Goal: Task Accomplishment & Management: Manage account settings

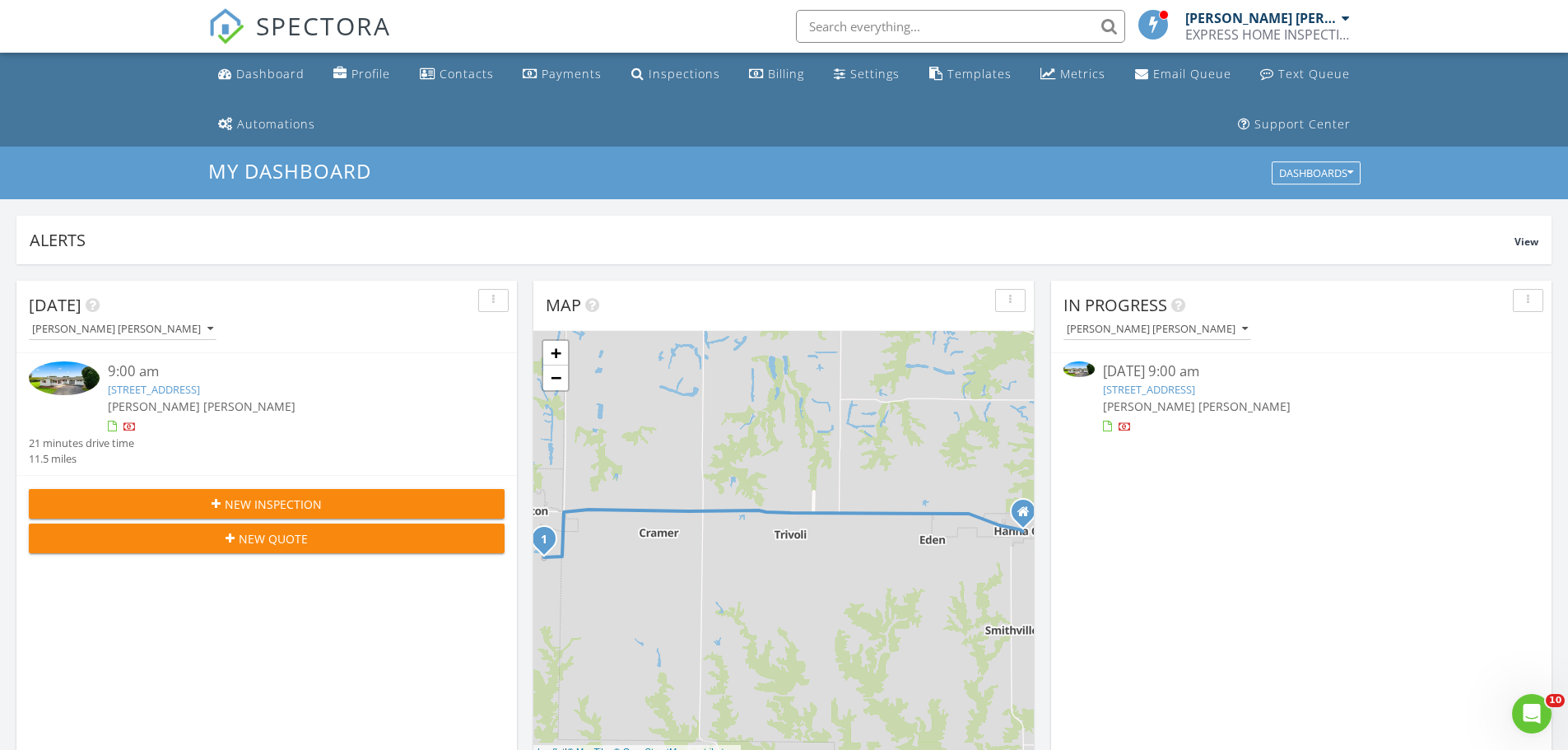
click at [1075, 369] on img at bounding box center [1079, 368] width 31 height 15
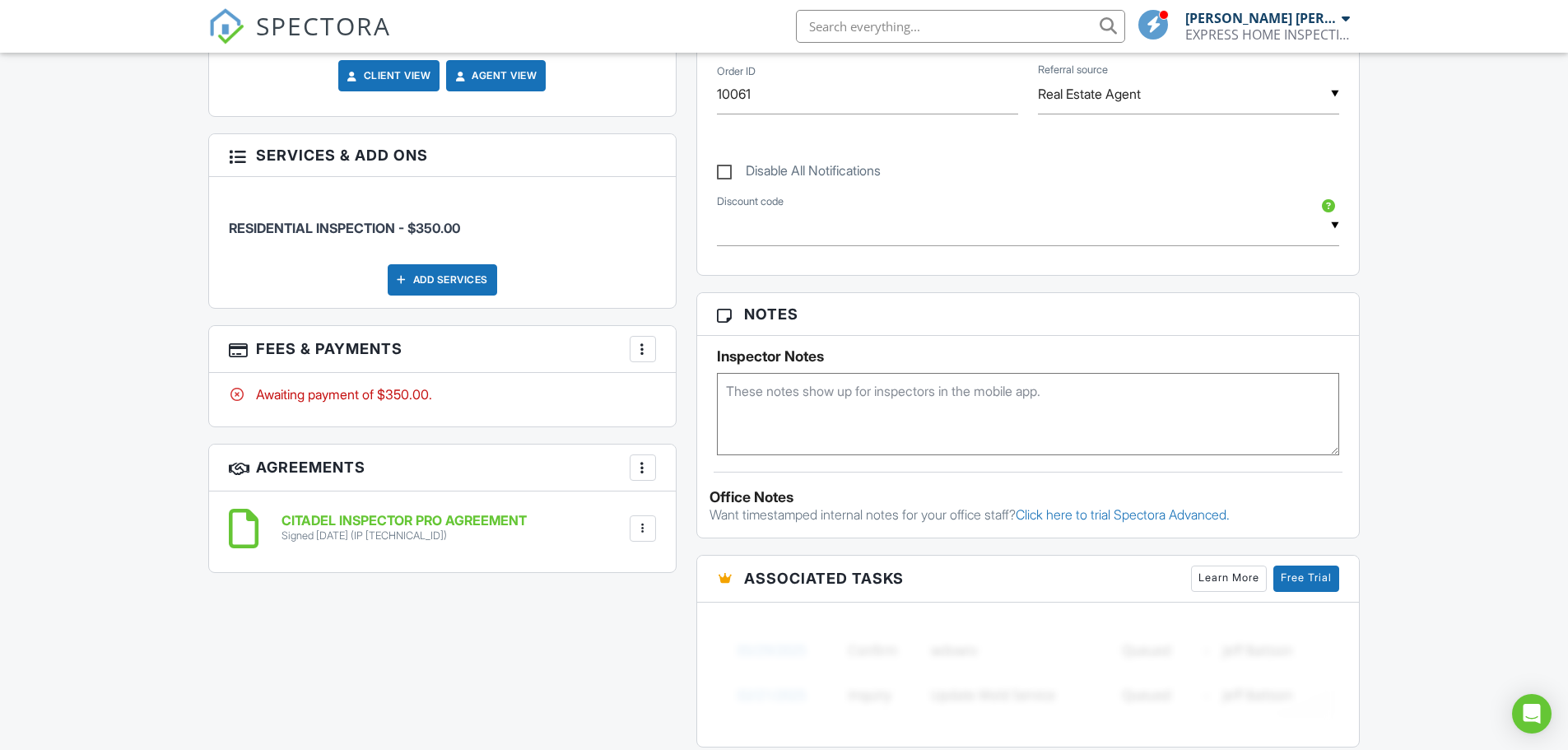
click at [640, 349] on div at bounding box center [643, 349] width 16 height 16
click at [693, 396] on li "Edit Fees & Payments" at bounding box center [726, 397] width 172 height 41
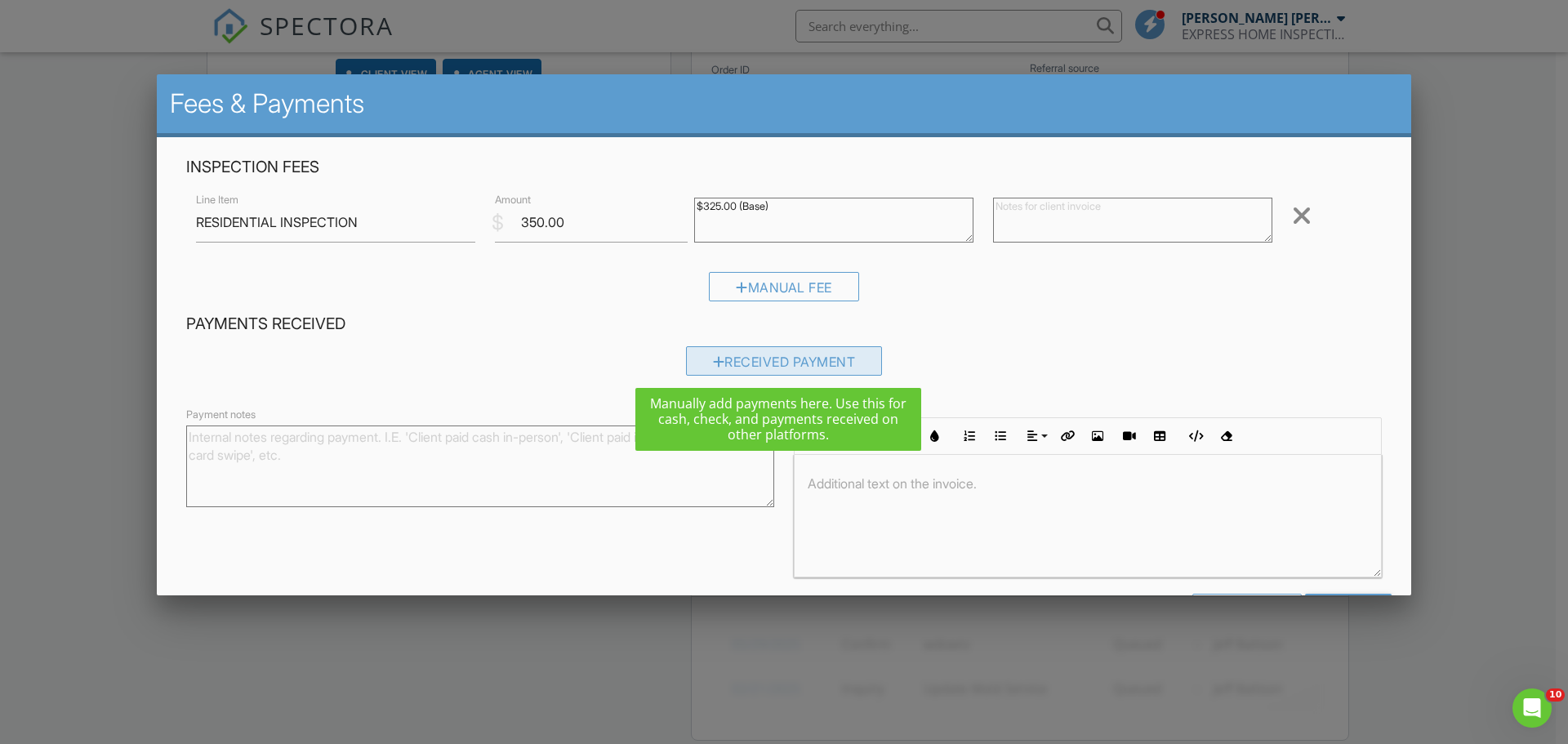
click at [753, 358] on div "Received Payment" at bounding box center [784, 361] width 197 height 30
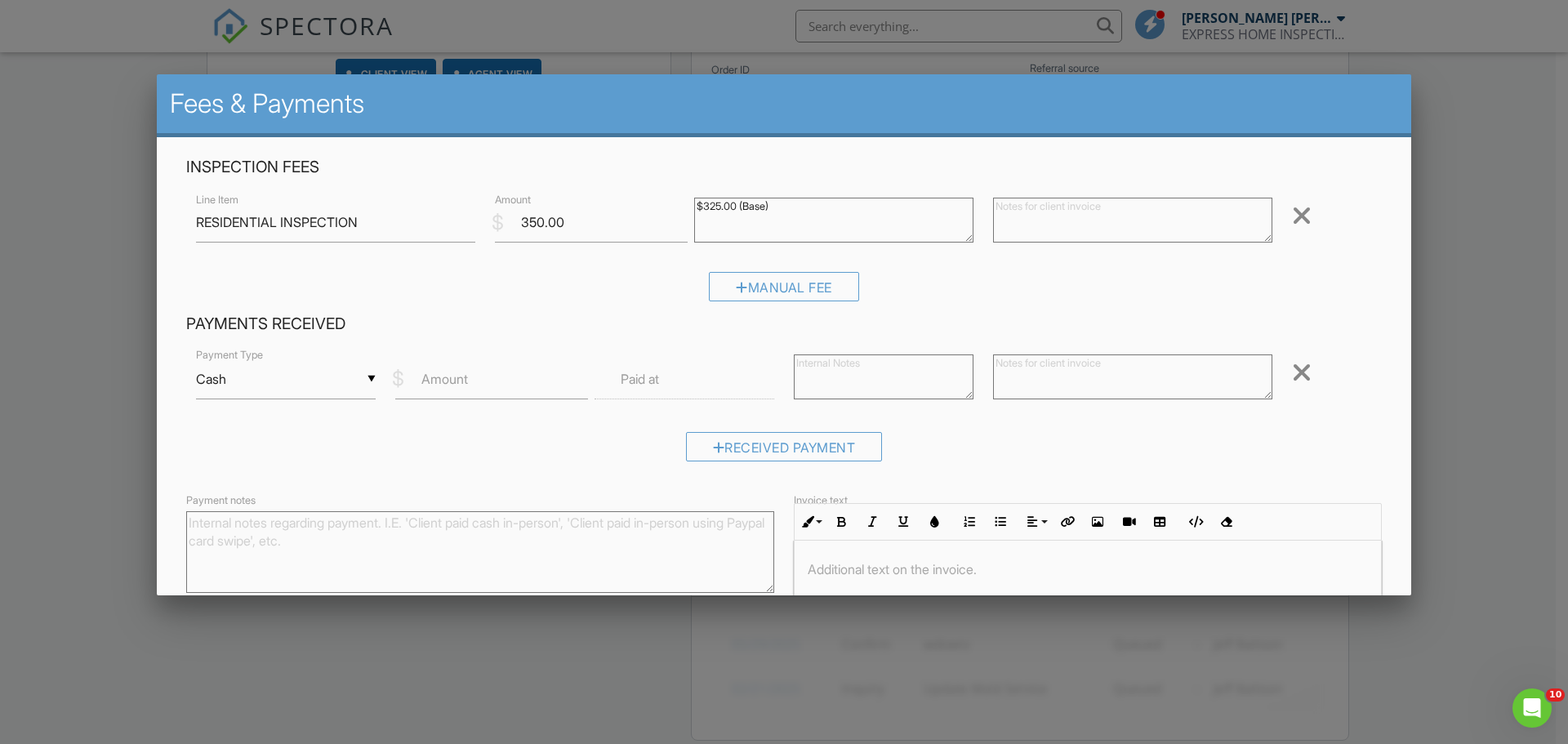
click at [369, 375] on div "▼ Cash Cash Check On-Site Card Other Cash Check On-Site Card Other" at bounding box center [286, 379] width 180 height 40
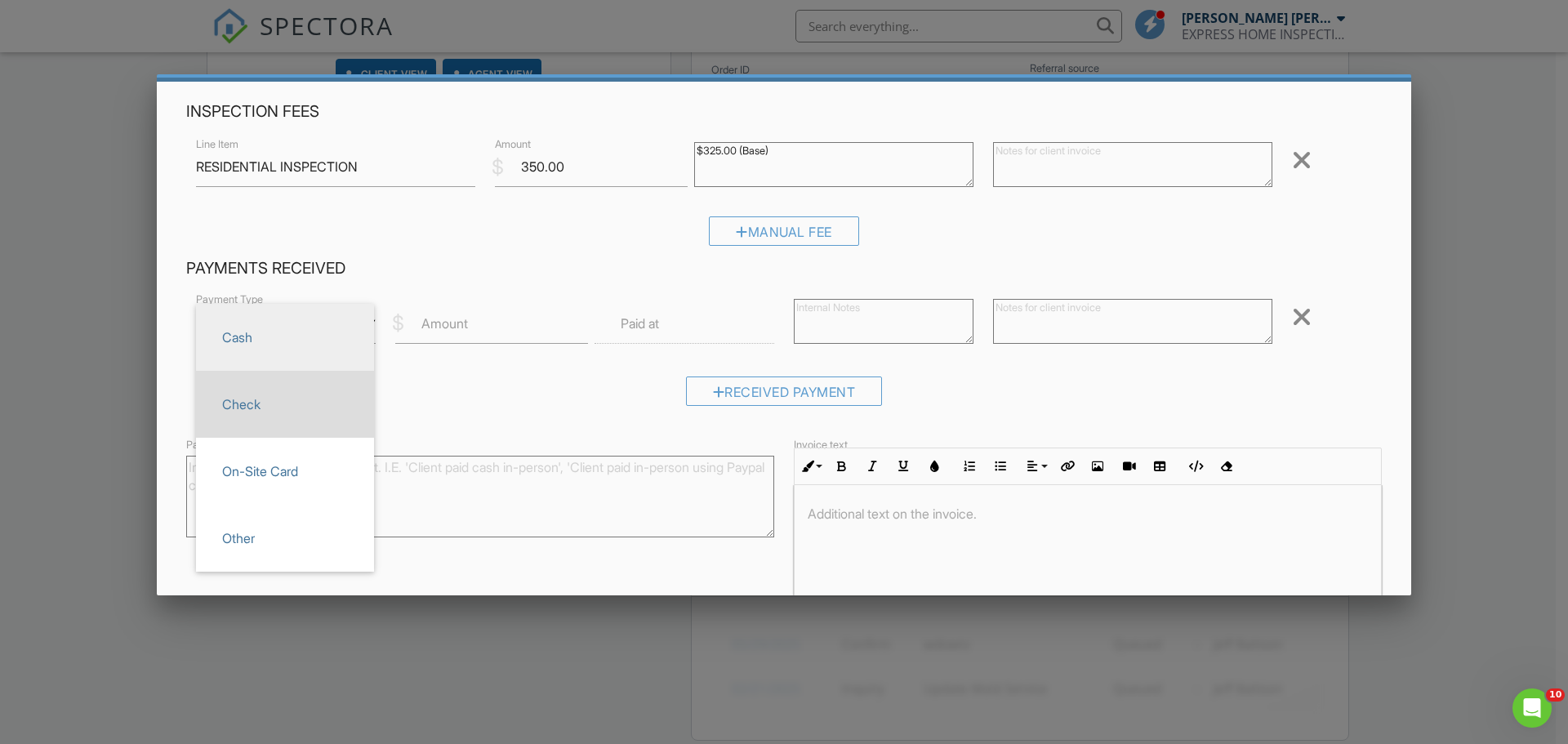
scroll to position [54, 0]
click at [243, 400] on span "Check" at bounding box center [285, 404] width 152 height 41
type input "Check"
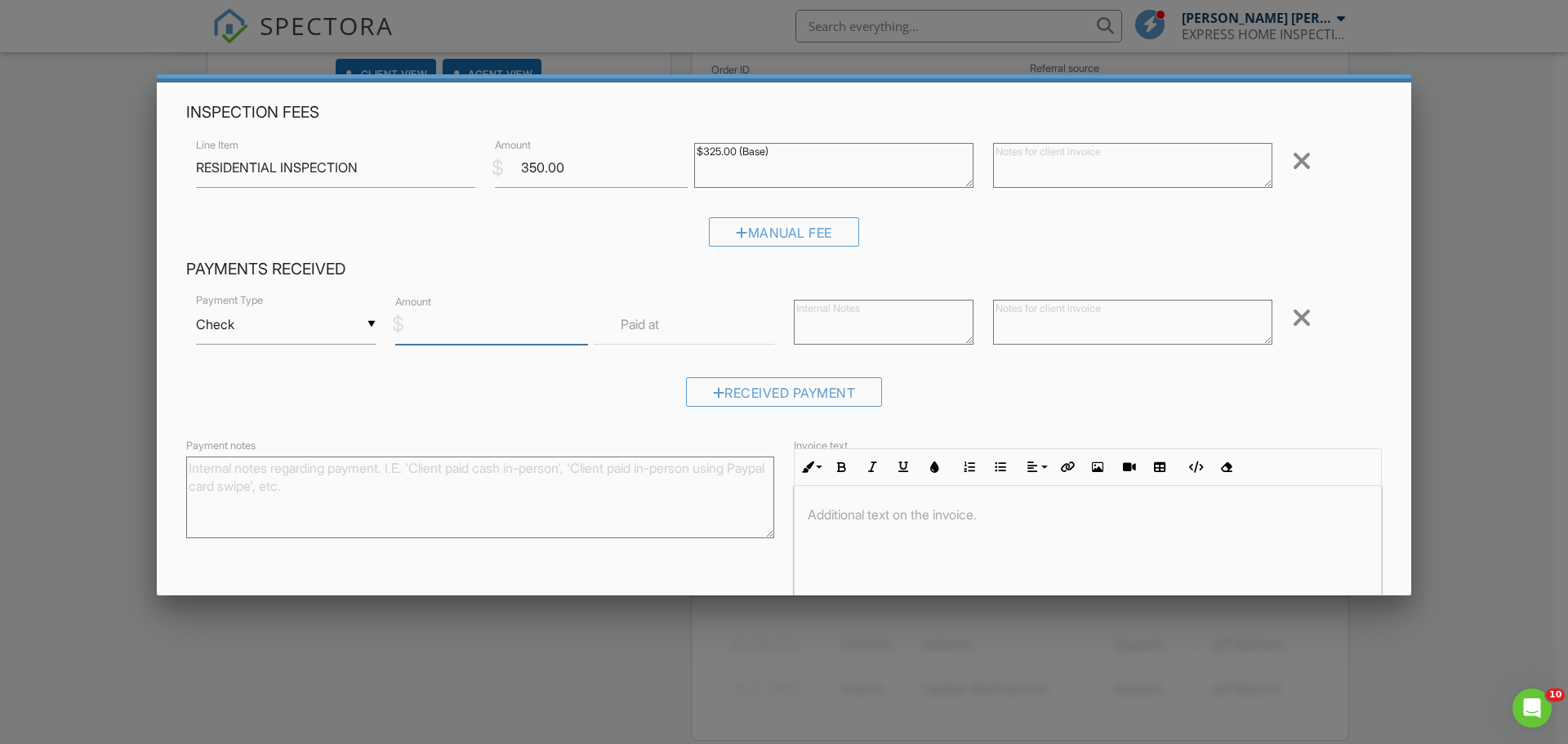
click at [470, 324] on input "Amount" at bounding box center [491, 325] width 193 height 40
type input "350.00"
click at [626, 324] on label "Paid at" at bounding box center [639, 325] width 38 height 18
click at [808, 320] on textarea at bounding box center [883, 322] width 180 height 45
type textarea "site437472"
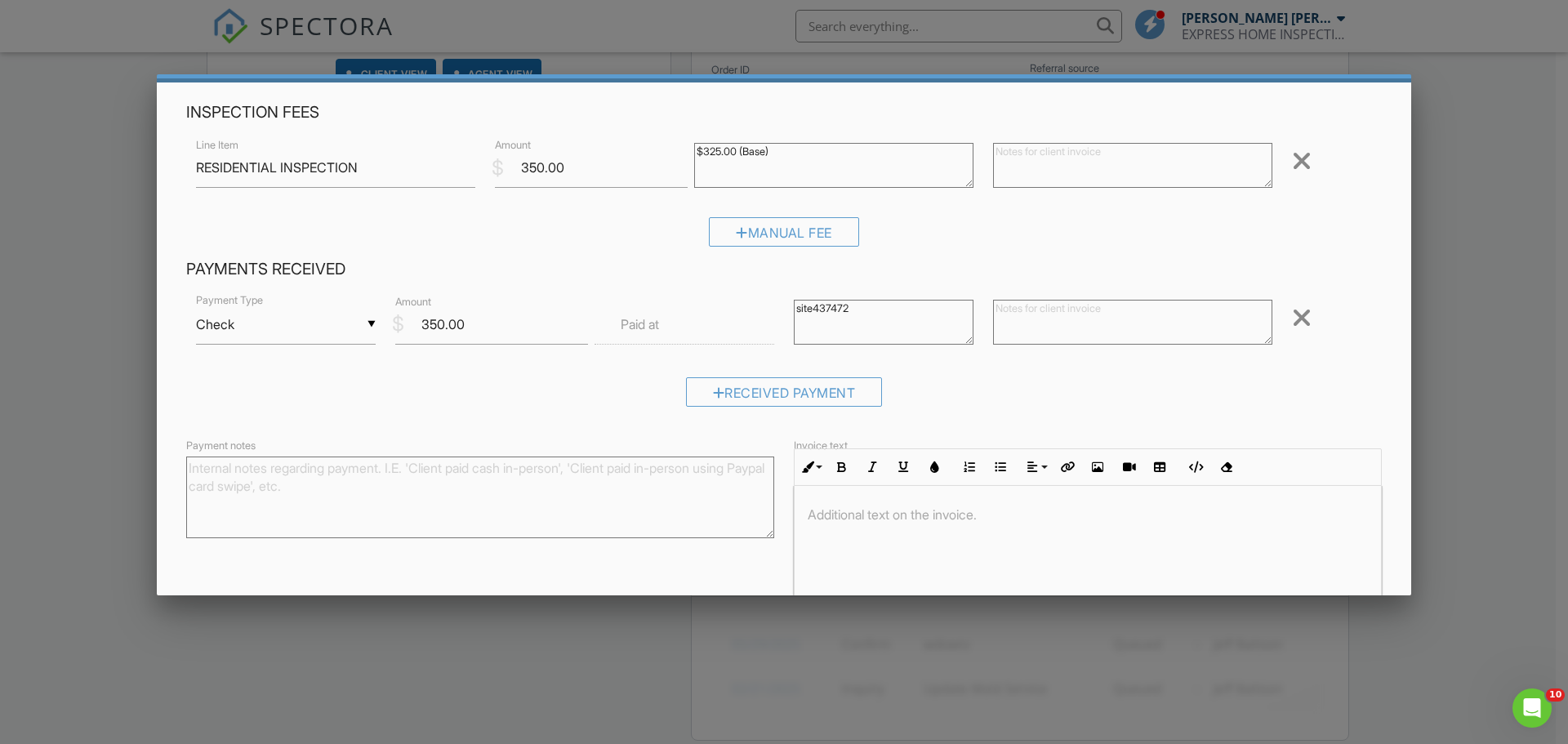
drag, startPoint x: 843, startPoint y: 325, endPoint x: 778, endPoint y: 320, distance: 65.2
click at [778, 320] on div "▼ Check Cash Check On-Site Card Other Cash Check On-Site Card Other Payment Typ…" at bounding box center [784, 325] width 1195 height 70
click at [995, 307] on textarea at bounding box center [1132, 322] width 279 height 45
type textarea "p"
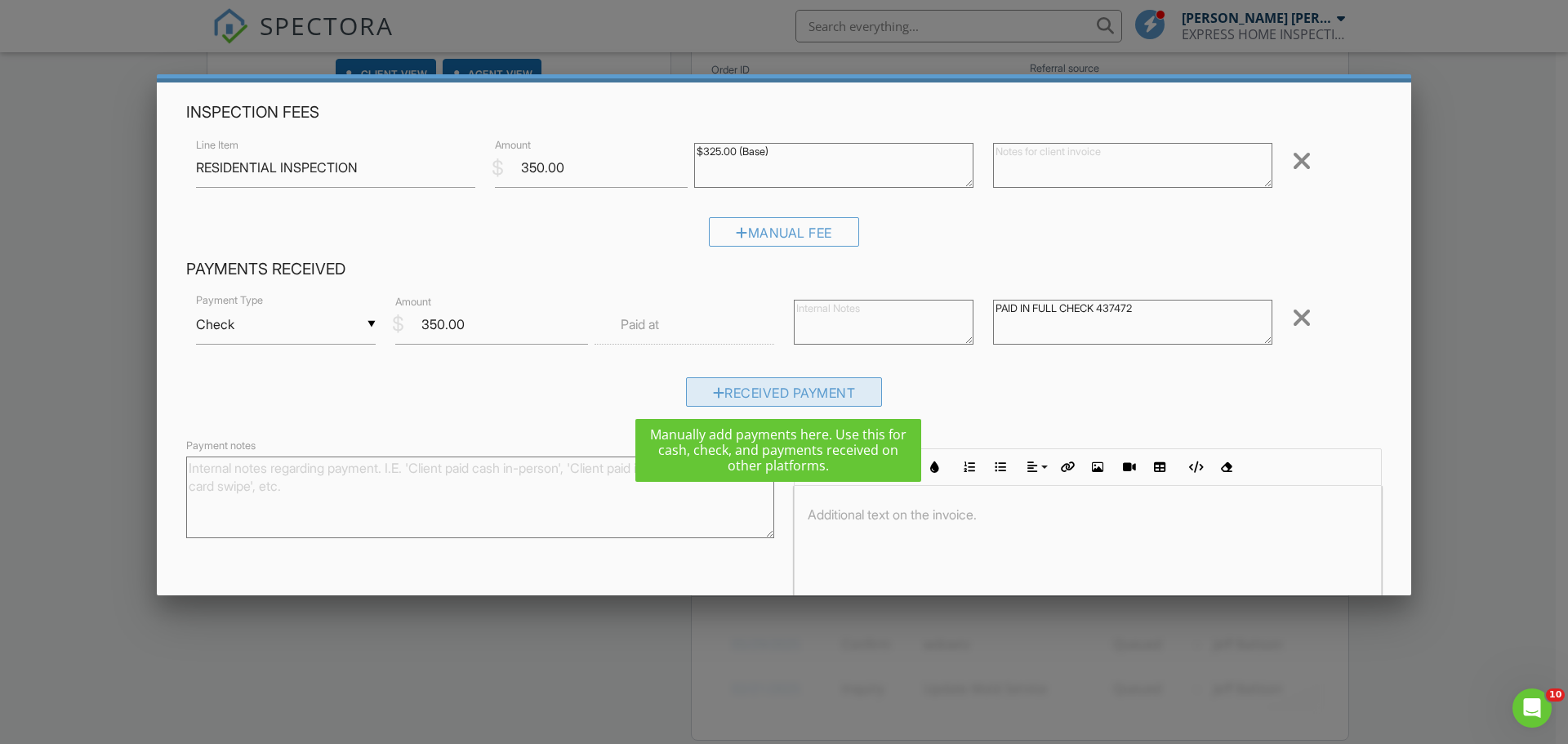
type textarea "PAID IN FULL CHECK 437472"
click at [759, 387] on div "Received Payment" at bounding box center [784, 391] width 197 height 30
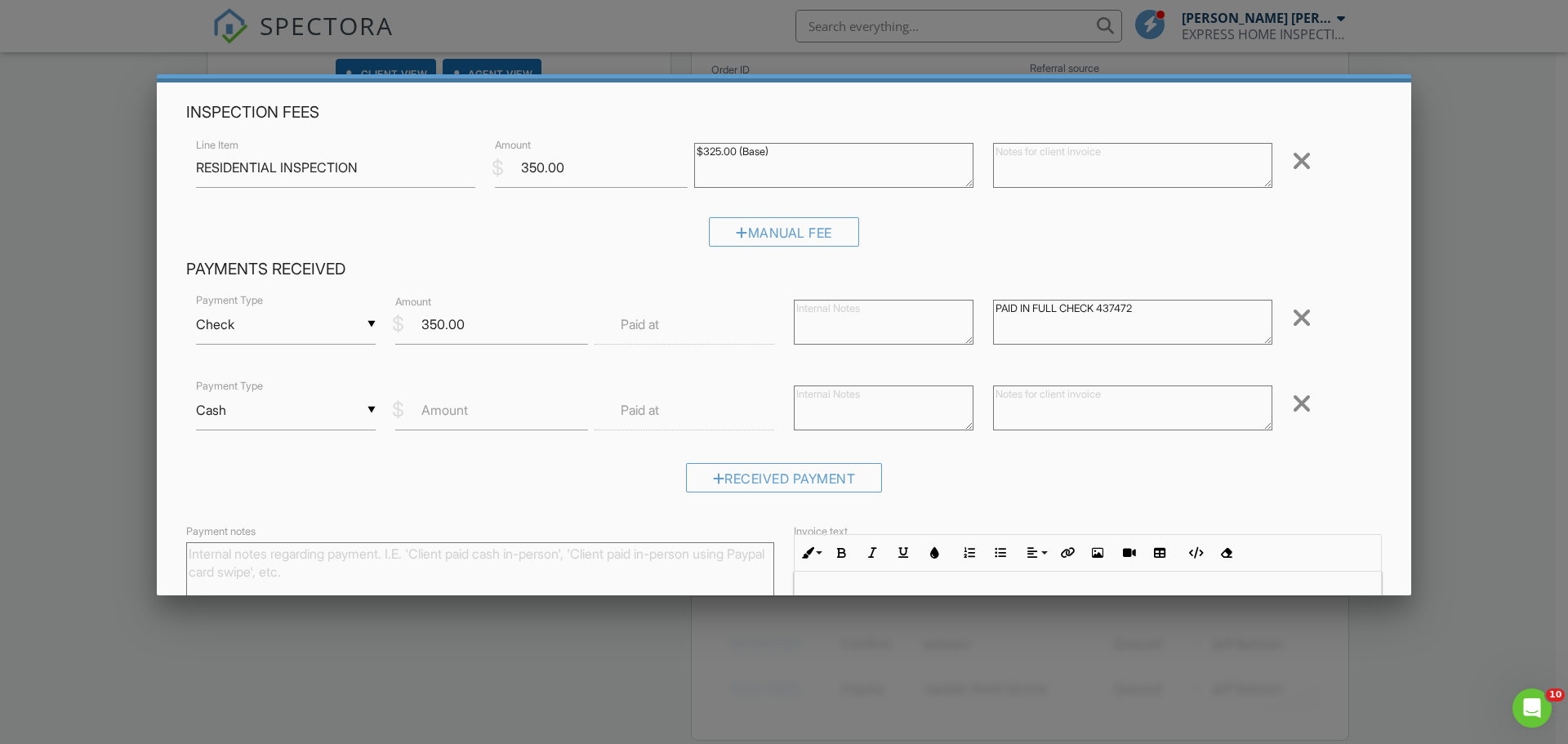
click at [1291, 401] on div at bounding box center [1301, 403] width 20 height 26
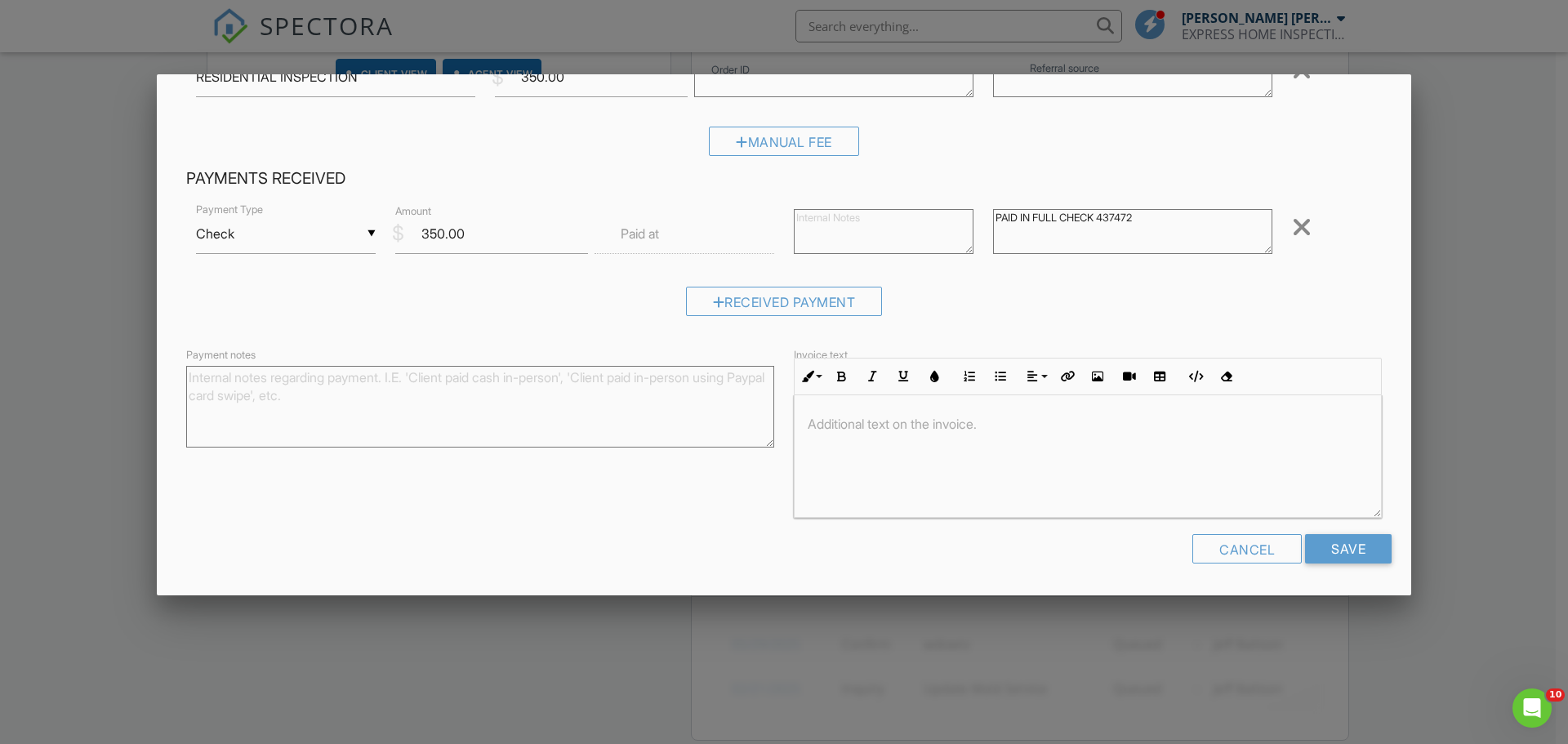
scroll to position [1, 0]
click at [1330, 547] on input "Save" at bounding box center [1348, 549] width 87 height 30
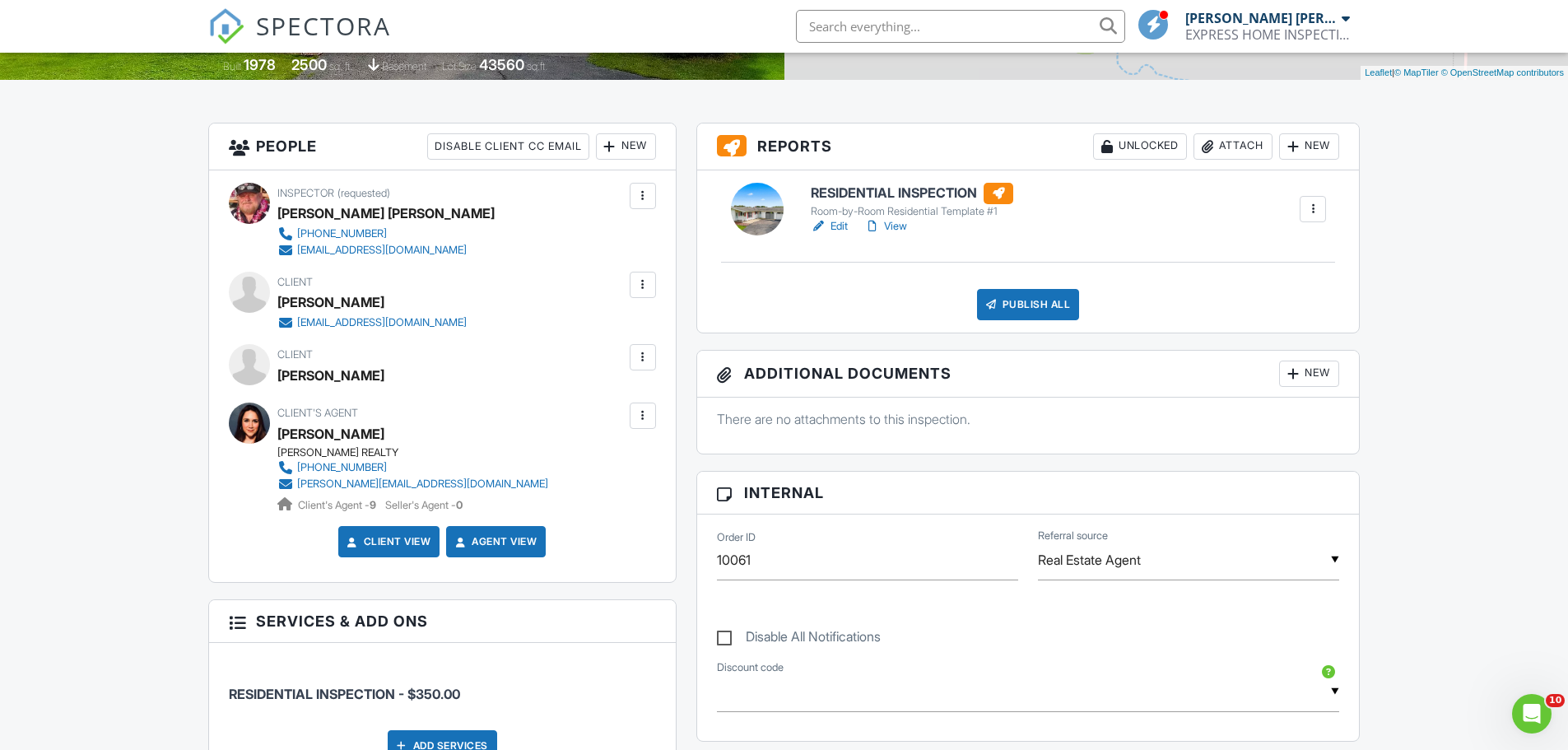
scroll to position [411, 0]
click at [639, 282] on div at bounding box center [643, 283] width 16 height 16
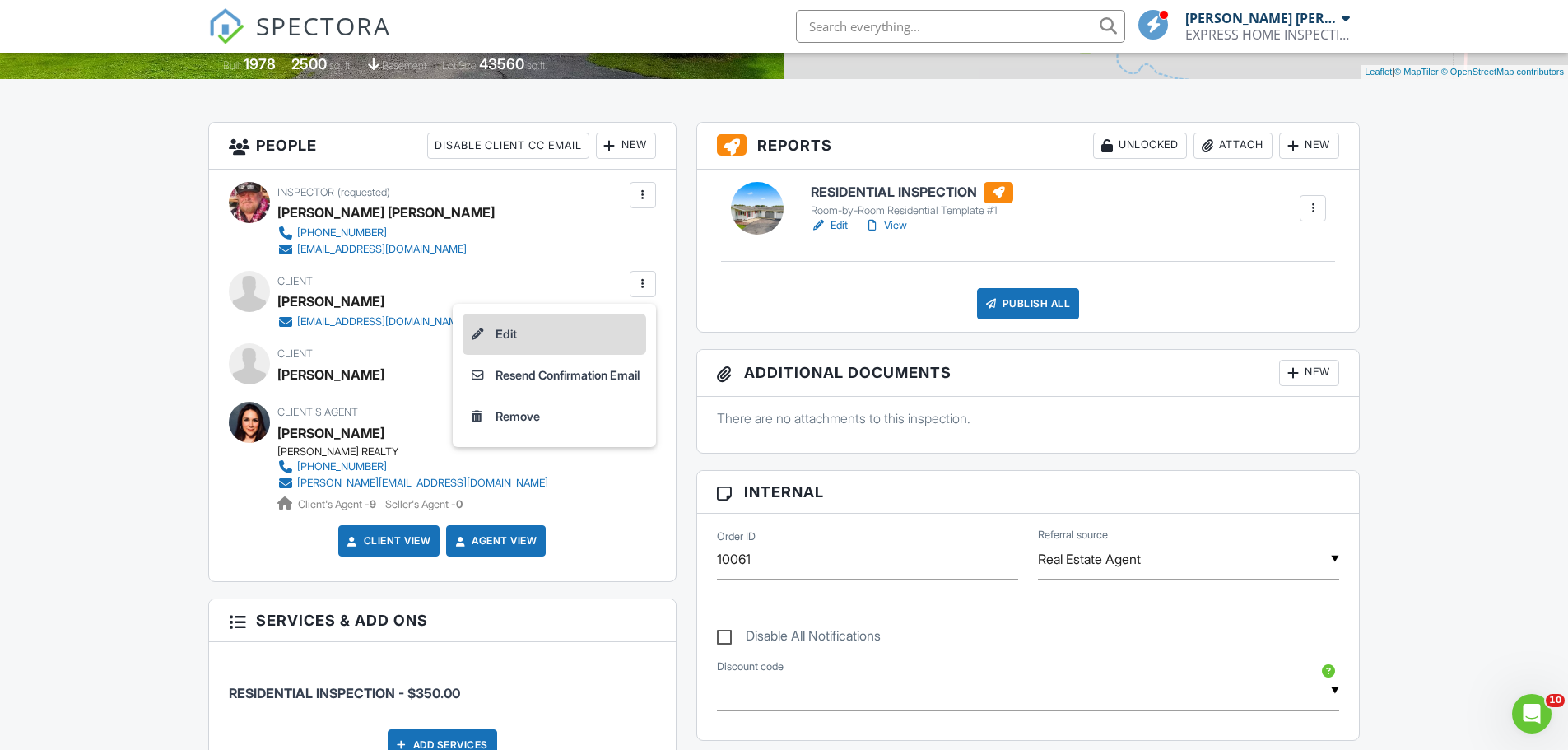
click at [490, 334] on li "Edit" at bounding box center [553, 334] width 183 height 41
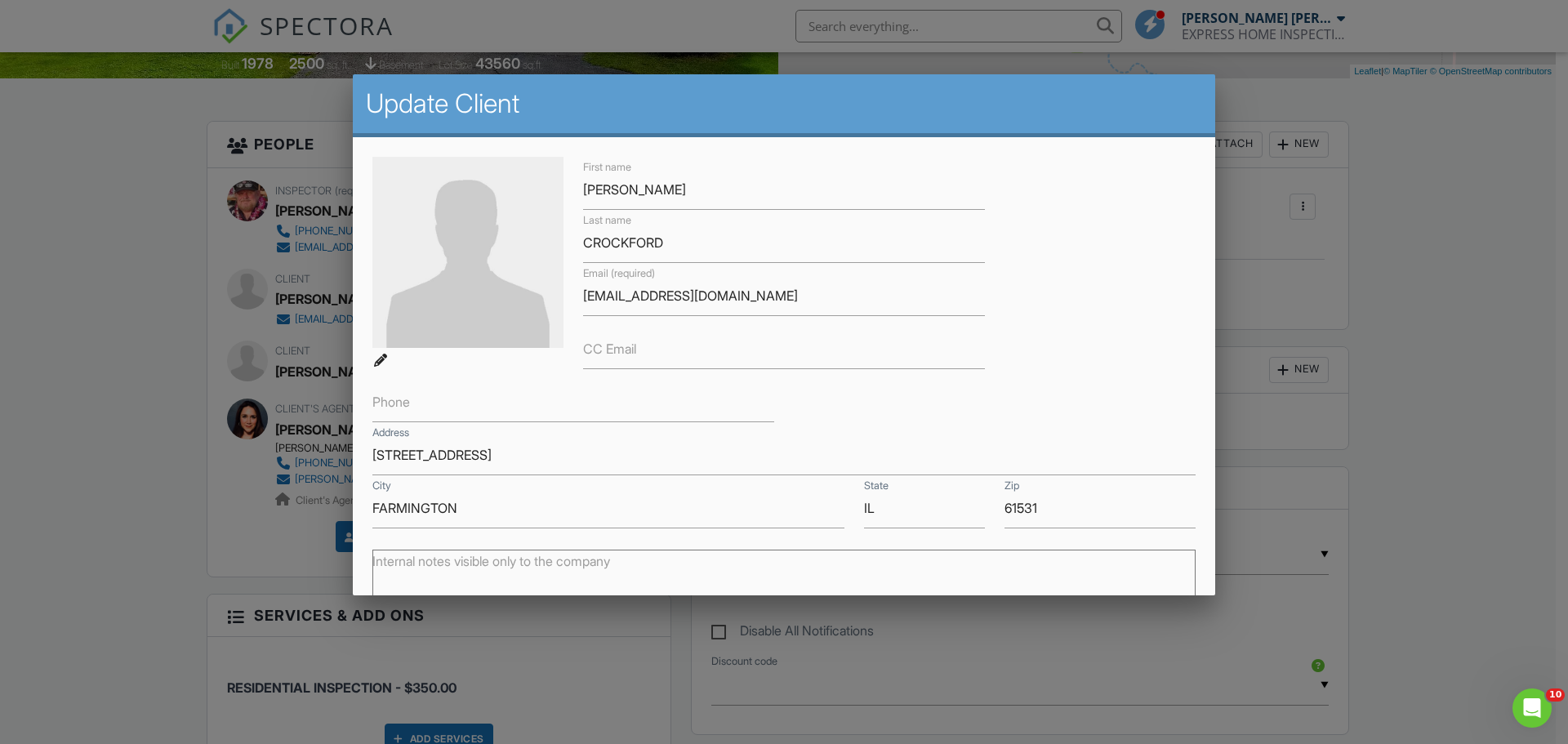
click at [1503, 304] on div at bounding box center [784, 383] width 1568 height 929
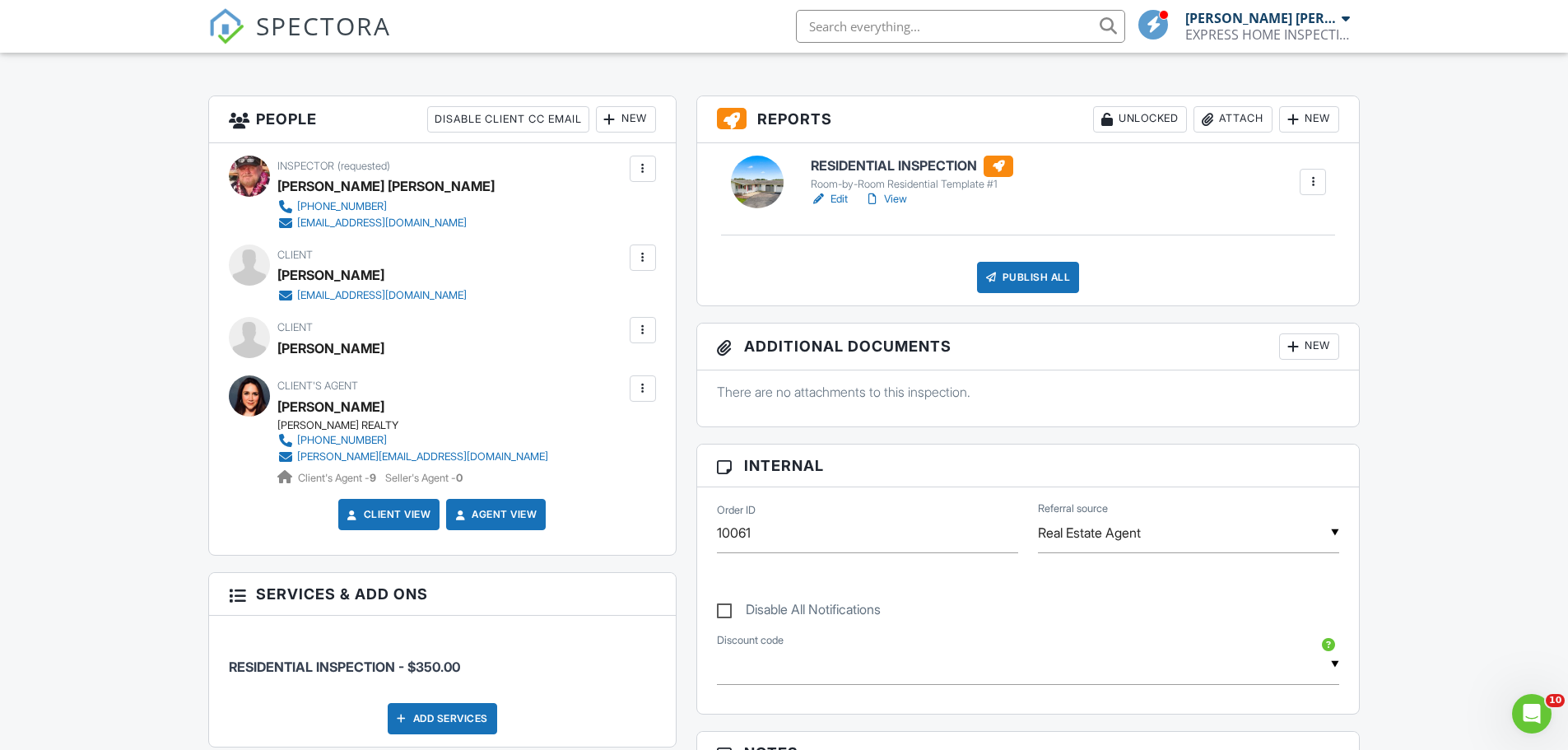
scroll to position [438, 0]
click at [836, 194] on link "Edit" at bounding box center [829, 199] width 37 height 16
